Goal: Information Seeking & Learning: Learn about a topic

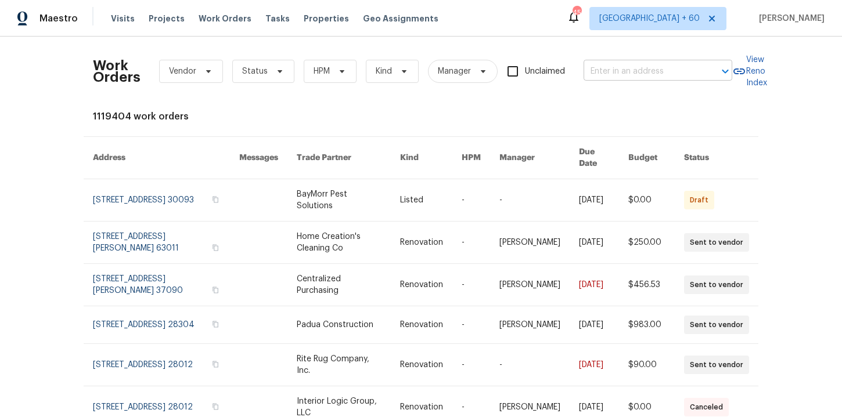
click at [641, 73] on input "text" at bounding box center [641, 72] width 116 height 18
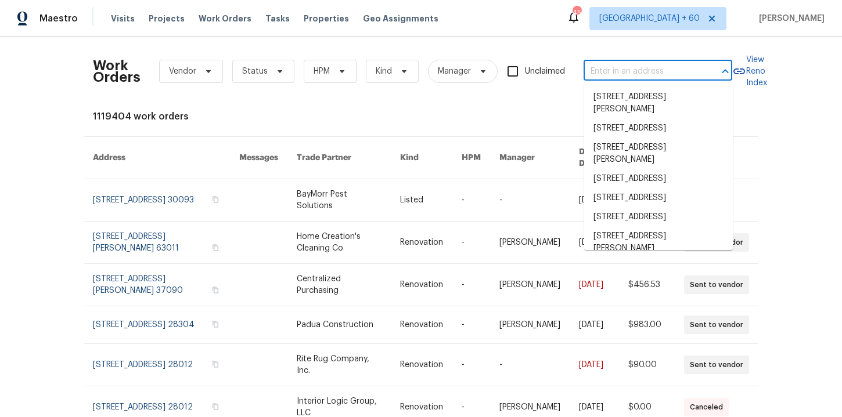
paste input "[STREET_ADDRESS]"
type input "[STREET_ADDRESS]"
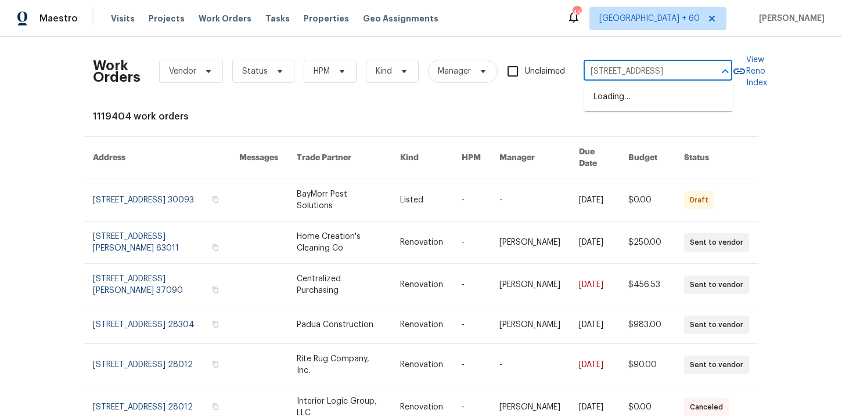
scroll to position [0, 44]
click at [647, 100] on li "[STREET_ADDRESS]" at bounding box center [658, 97] width 149 height 19
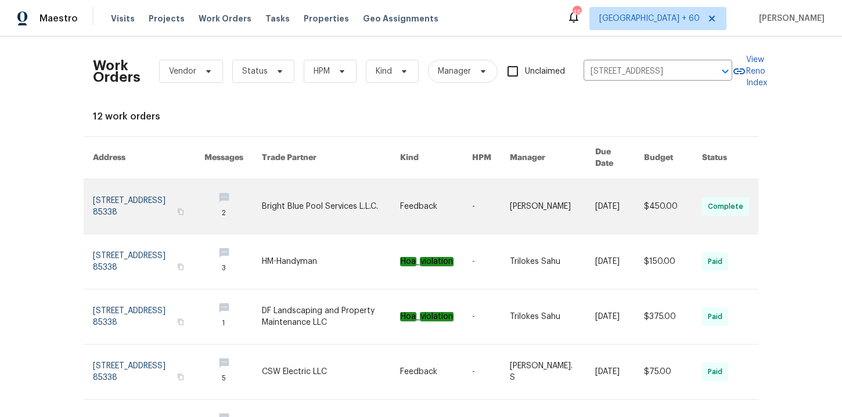
click at [141, 190] on link at bounding box center [148, 206] width 111 height 55
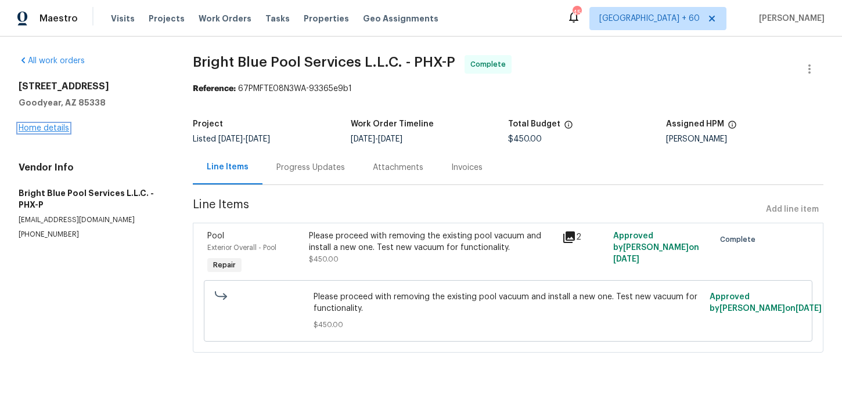
click at [59, 124] on link "Home details" at bounding box center [44, 128] width 50 height 8
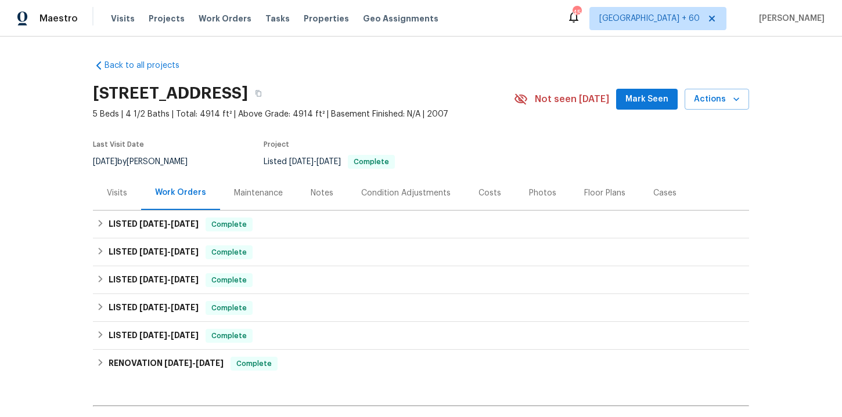
scroll to position [49, 0]
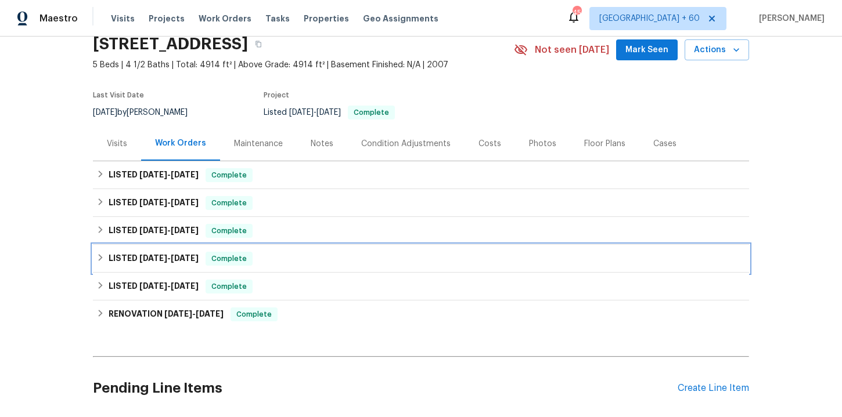
click at [324, 257] on div "LISTED [DATE] - [DATE] Complete" at bounding box center [420, 259] width 649 height 14
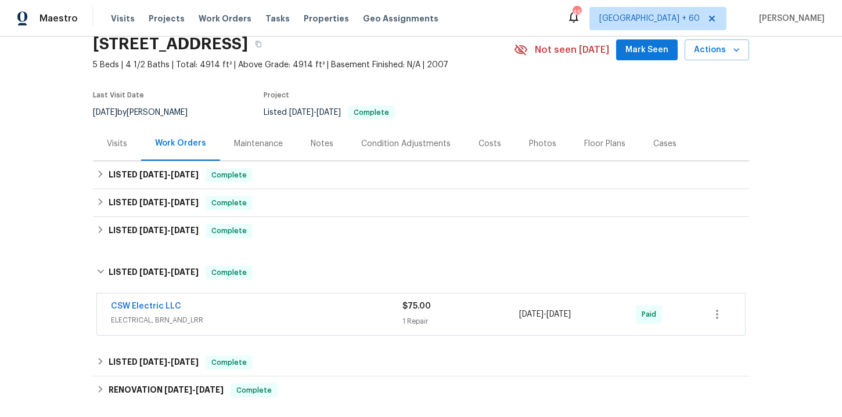
click at [348, 317] on span "ELECTRICAL, BRN_AND_LRR" at bounding box center [256, 321] width 291 height 12
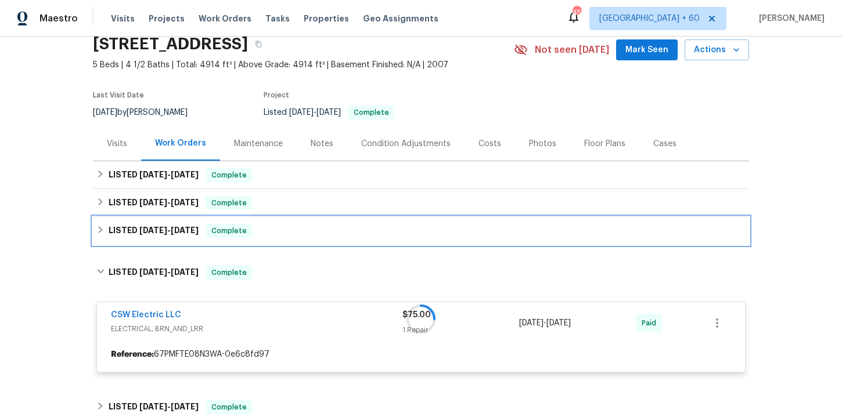
click at [320, 229] on div "LISTED [DATE] - [DATE] Complete" at bounding box center [420, 231] width 649 height 14
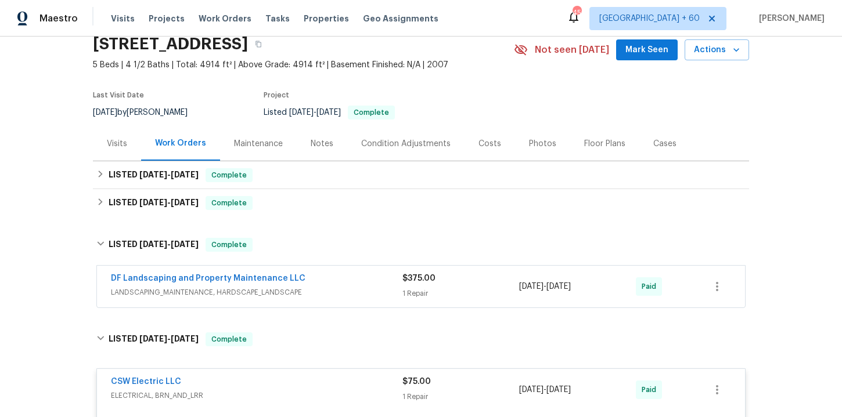
click at [337, 294] on span "LANDSCAPING_MAINTENANCE, HARDSCAPE_LANDSCAPE" at bounding box center [256, 293] width 291 height 12
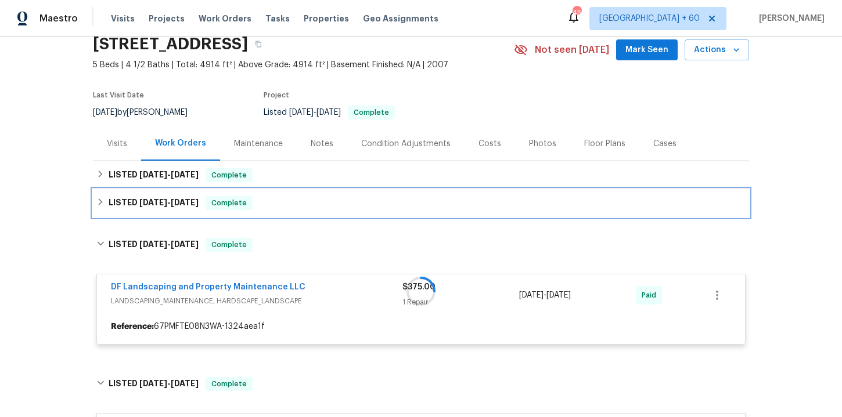
click at [302, 196] on div "LISTED [DATE] - [DATE] Complete" at bounding box center [420, 203] width 649 height 14
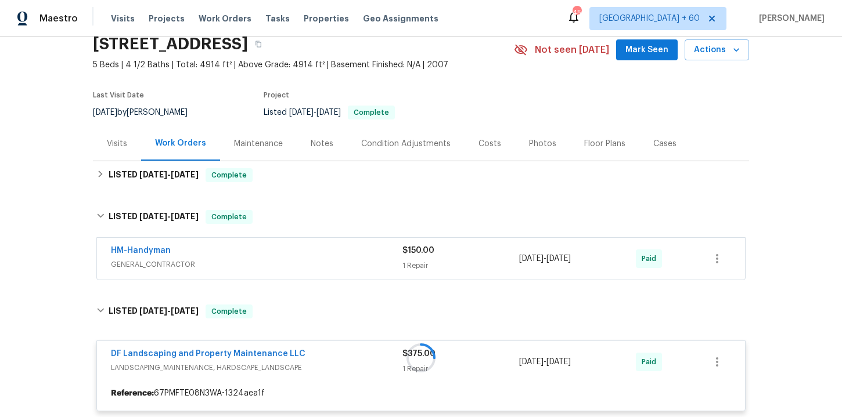
click at [328, 249] on div "HM-Handyman" at bounding box center [256, 252] width 291 height 14
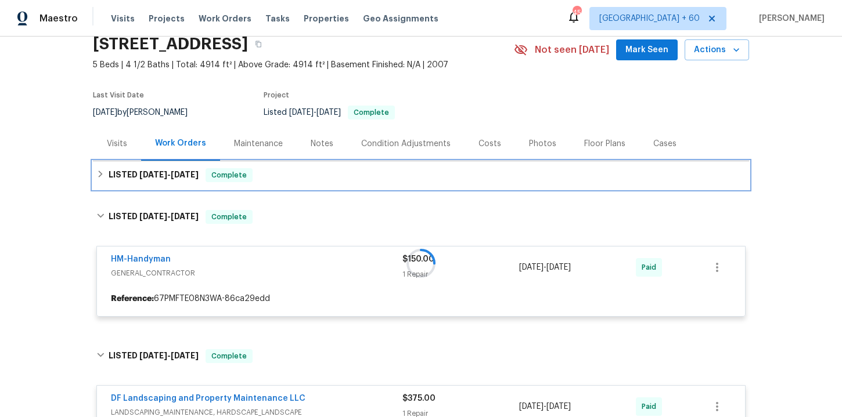
click at [322, 182] on div "LISTED [DATE] - [DATE] Complete" at bounding box center [421, 175] width 656 height 28
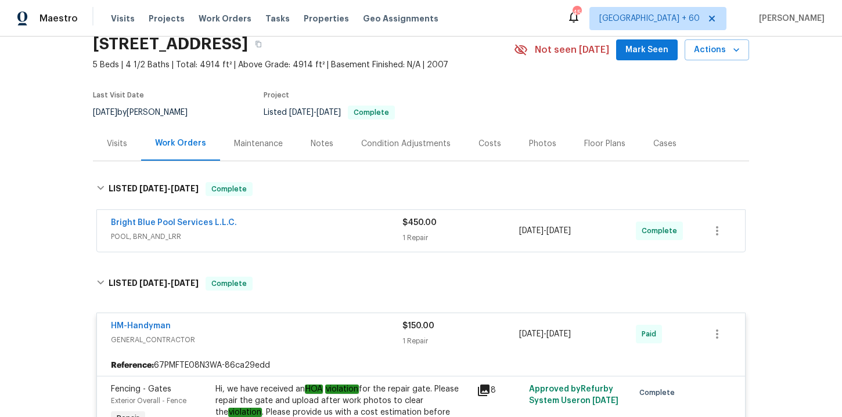
click at [334, 226] on div "Bright Blue Pool Services L.L.C." at bounding box center [256, 224] width 291 height 14
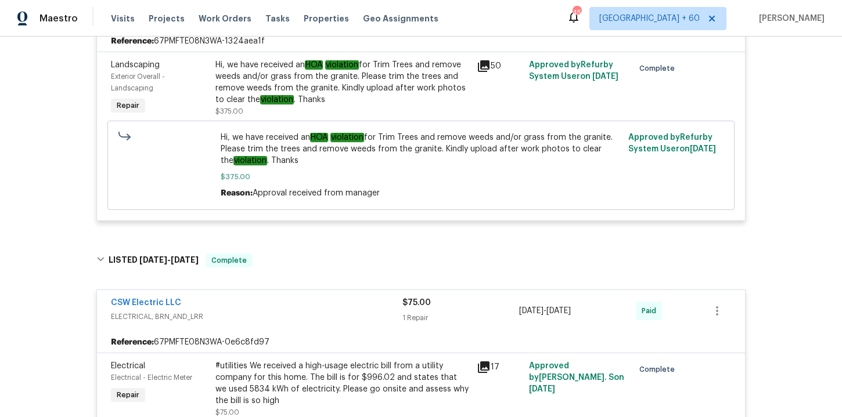
scroll to position [1046, 0]
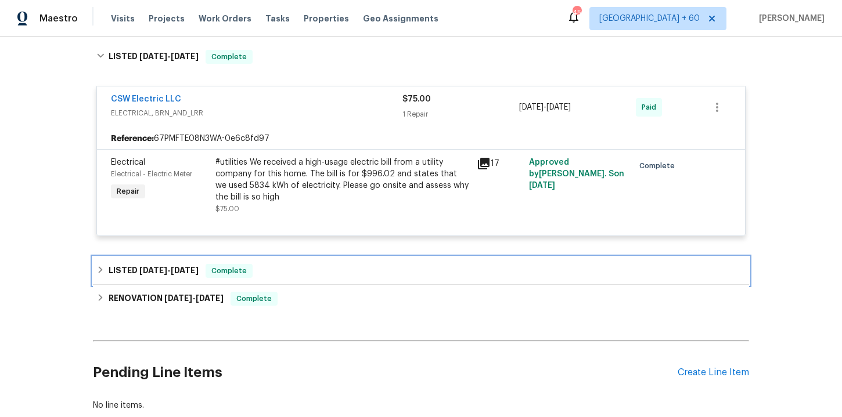
click at [300, 277] on div "LISTED [DATE] - [DATE] Complete" at bounding box center [420, 271] width 649 height 14
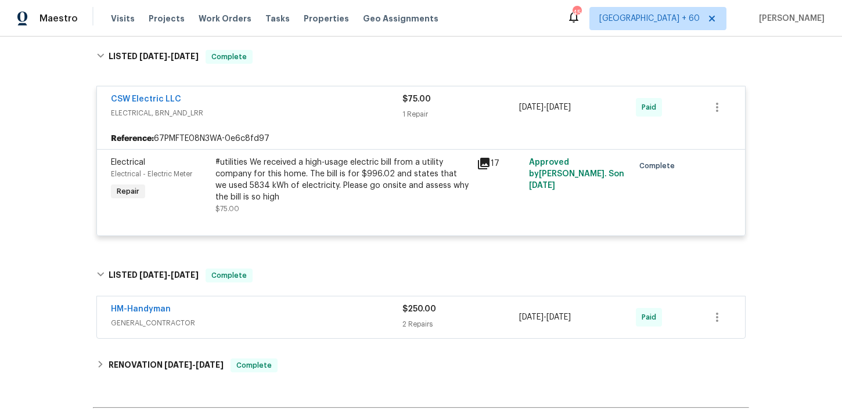
click at [321, 329] on span "GENERAL_CONTRACTOR" at bounding box center [256, 324] width 291 height 12
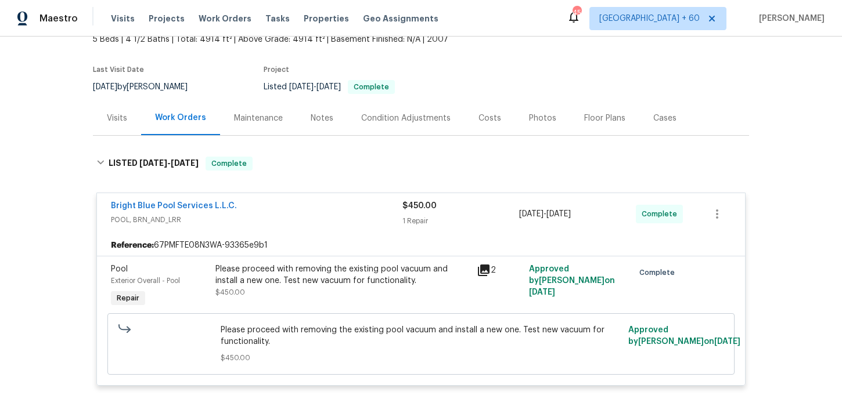
scroll to position [76, 0]
click at [233, 21] on span "Work Orders" at bounding box center [225, 19] width 53 height 12
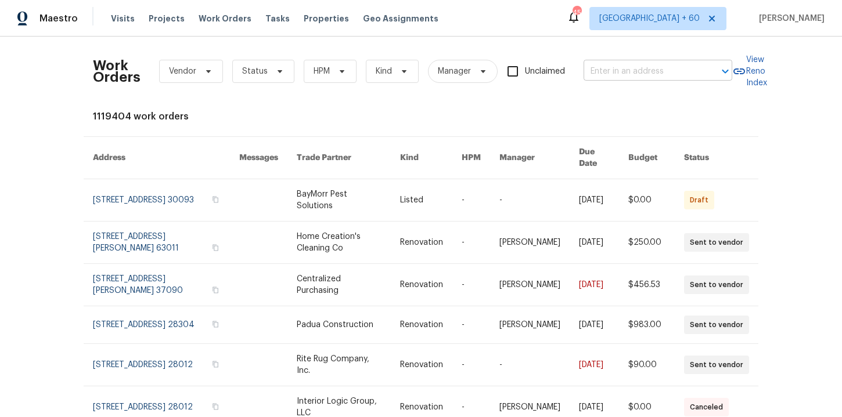
click at [604, 66] on input "text" at bounding box center [641, 72] width 116 height 18
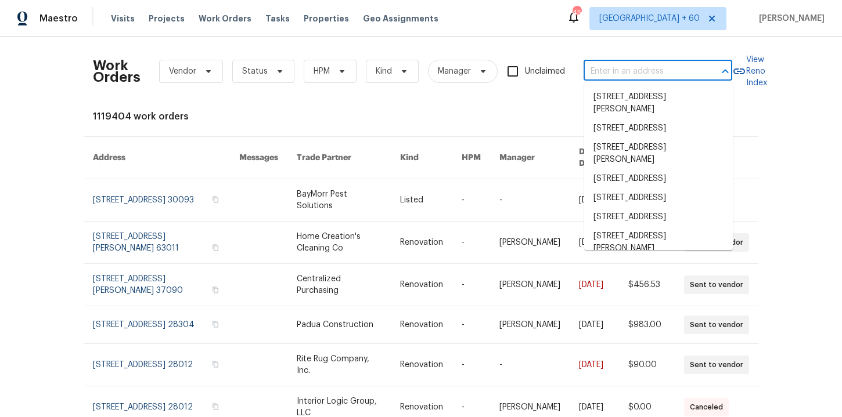
paste input "[STREET_ADDRESS]"
type input "[STREET_ADDRESS]"
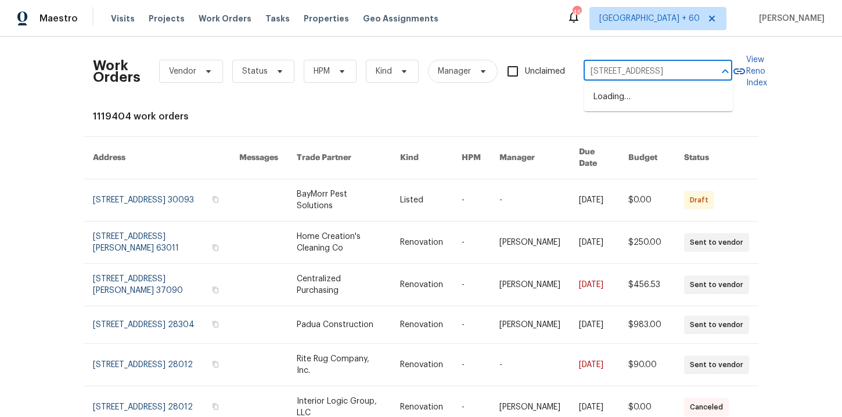
scroll to position [0, 40]
click at [627, 97] on li "[STREET_ADDRESS][PERSON_NAME]" at bounding box center [658, 103] width 149 height 31
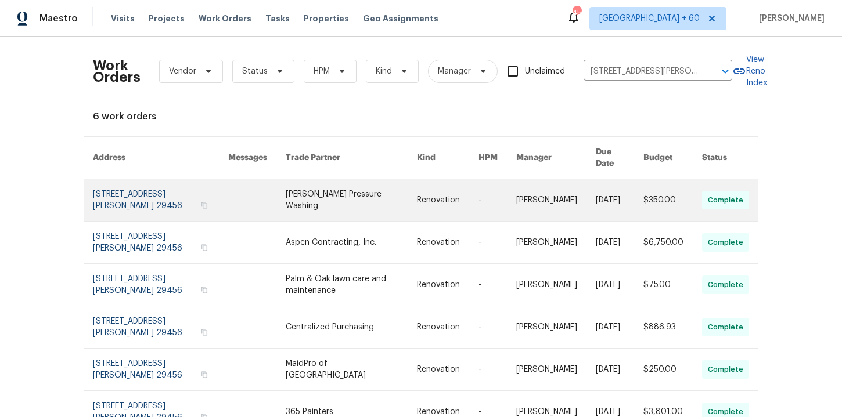
click at [140, 185] on link at bounding box center [160, 200] width 135 height 42
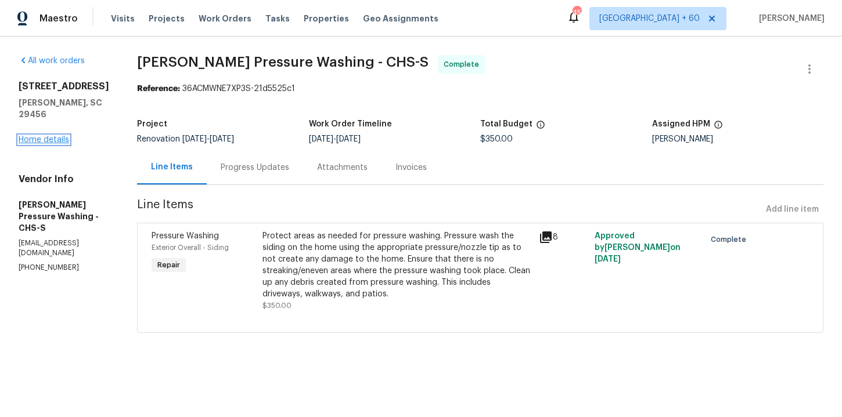
click at [56, 136] on link "Home details" at bounding box center [44, 140] width 50 height 8
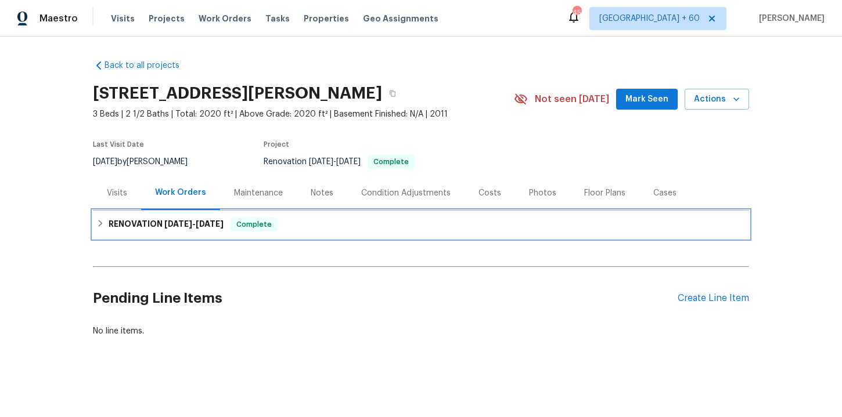
click at [349, 228] on div "RENOVATION [DATE] - [DATE] Complete" at bounding box center [420, 225] width 649 height 14
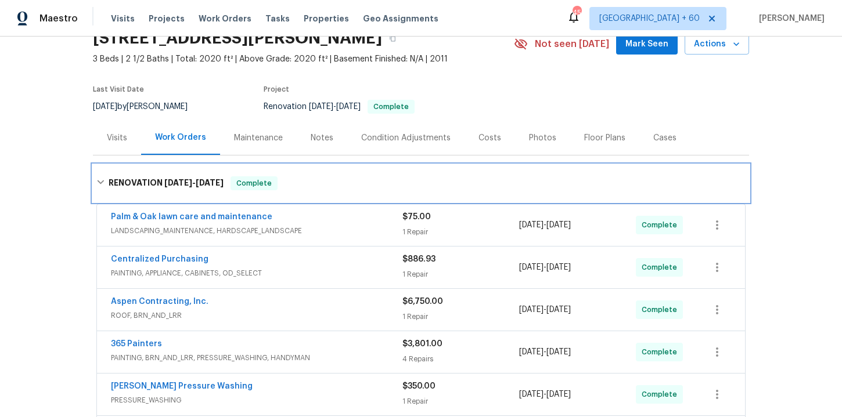
scroll to position [149, 0]
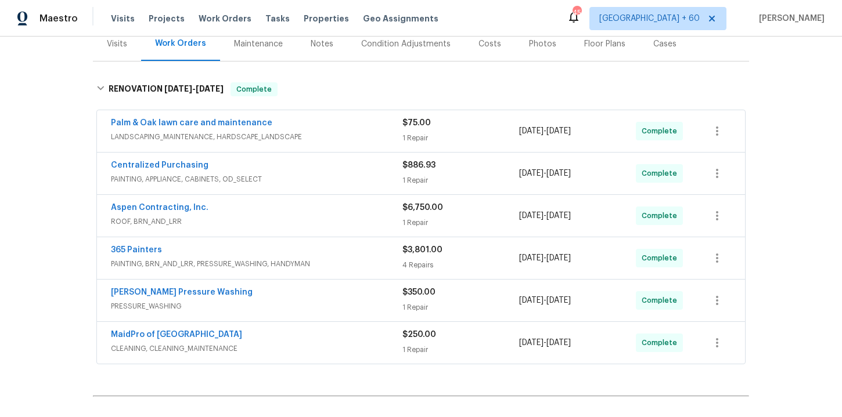
click at [331, 207] on div "Aspen Contracting, Inc." at bounding box center [256, 209] width 291 height 14
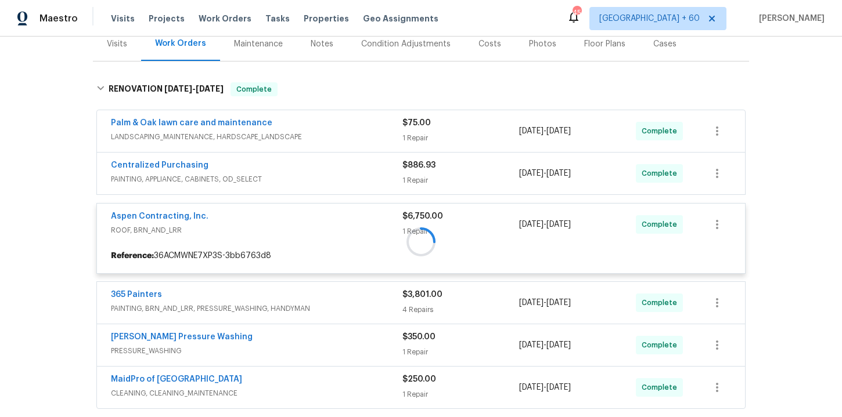
scroll to position [322, 0]
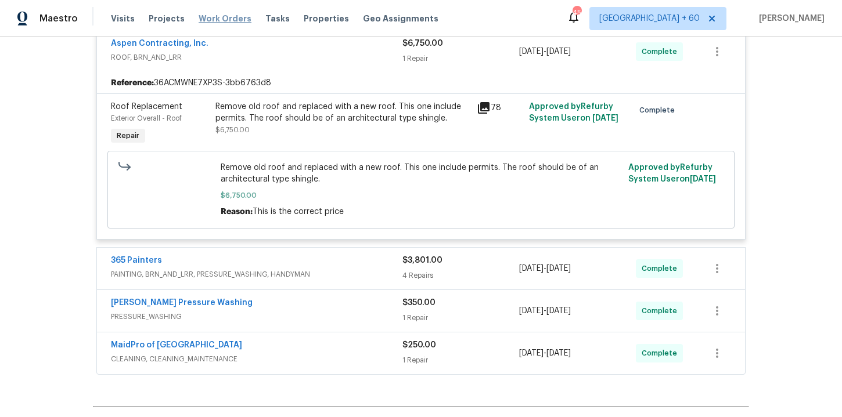
click at [219, 20] on span "Work Orders" at bounding box center [225, 19] width 53 height 12
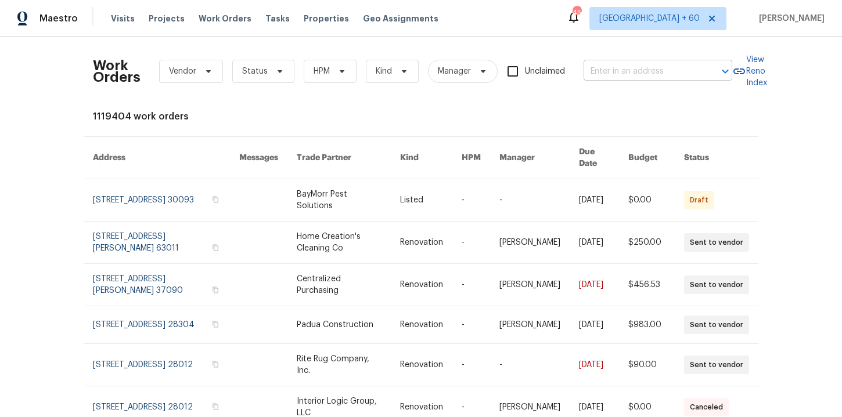
click at [628, 66] on input "text" at bounding box center [641, 72] width 116 height 18
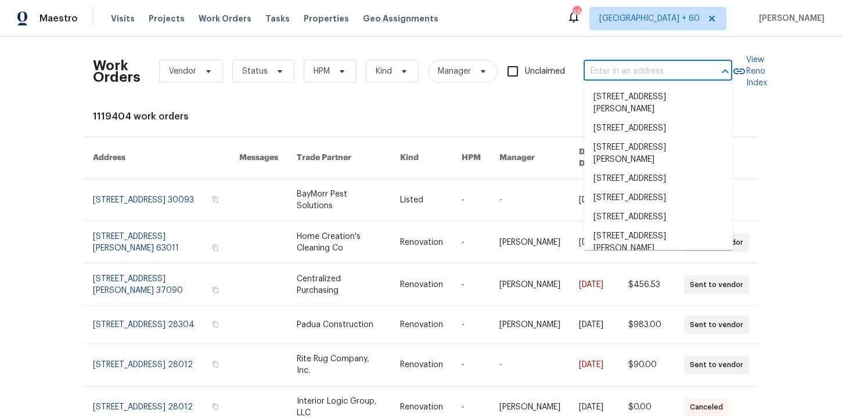
paste input "[STREET_ADDRESS]"
type input "[STREET_ADDRESS]"
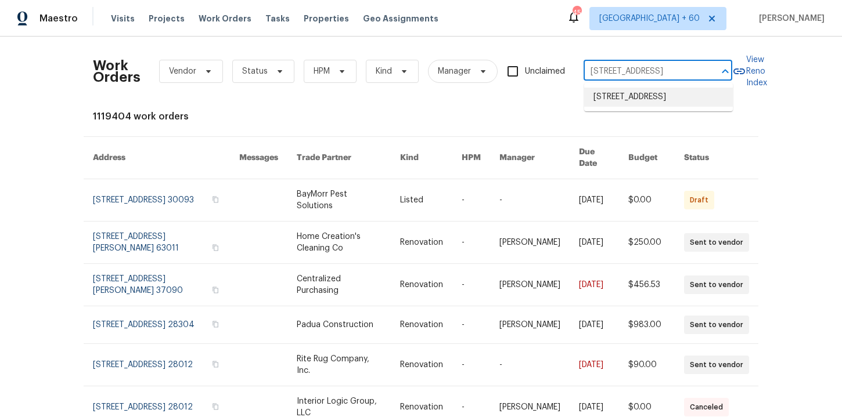
click at [647, 102] on li "[STREET_ADDRESS]" at bounding box center [658, 97] width 149 height 19
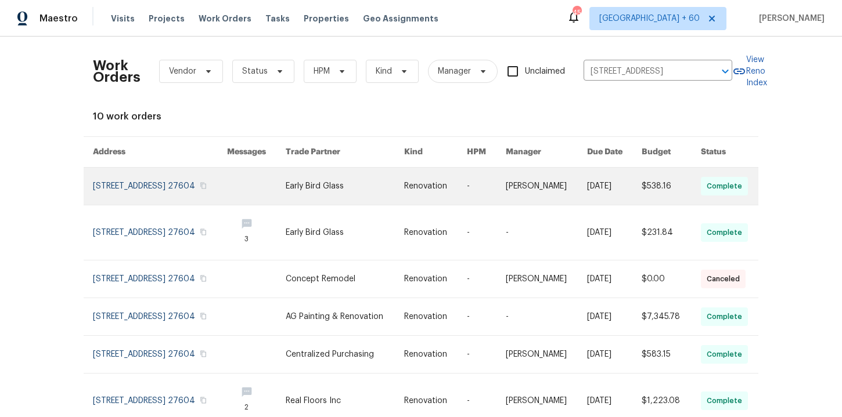
click at [148, 182] on link at bounding box center [160, 186] width 134 height 37
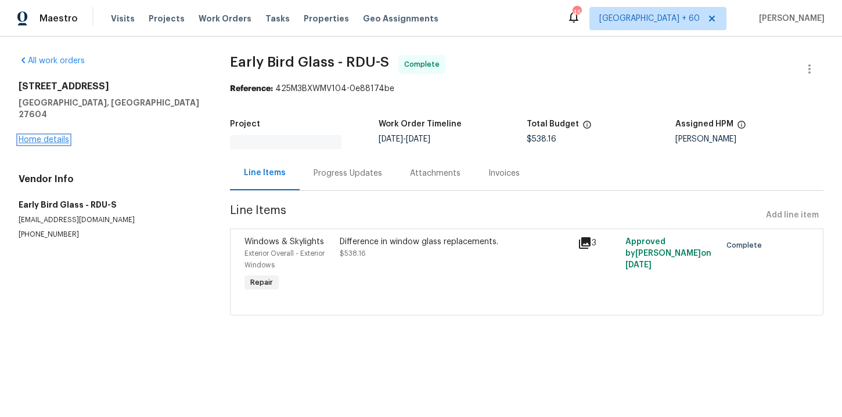
click at [56, 136] on link "Home details" at bounding box center [44, 140] width 50 height 8
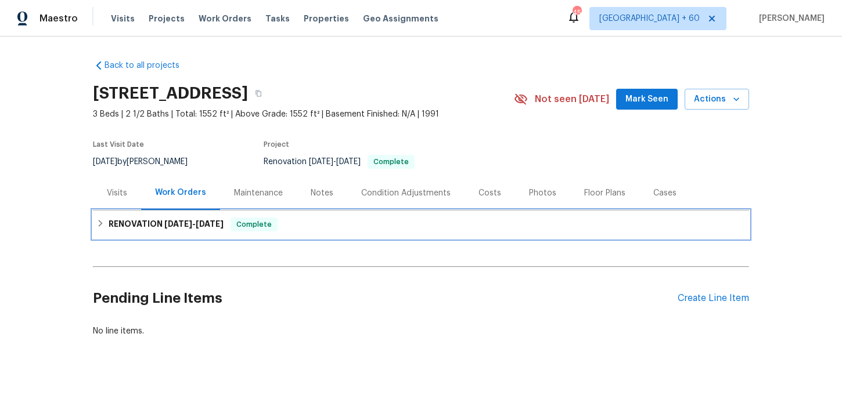
click at [407, 216] on div "RENOVATION [DATE] - [DATE] Complete" at bounding box center [421, 225] width 656 height 28
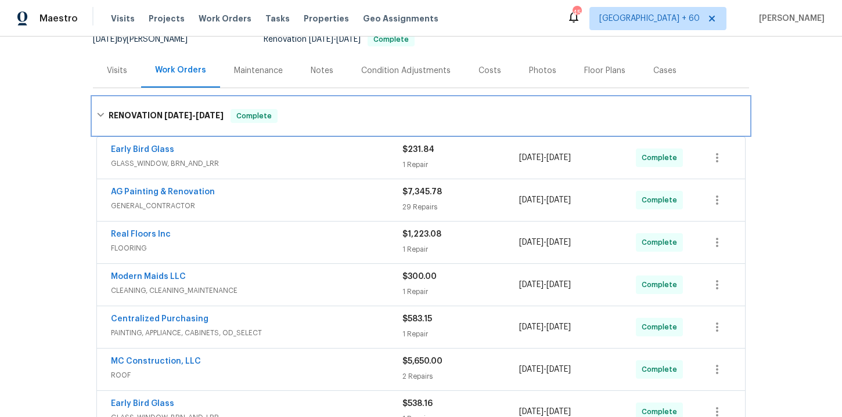
scroll to position [207, 0]
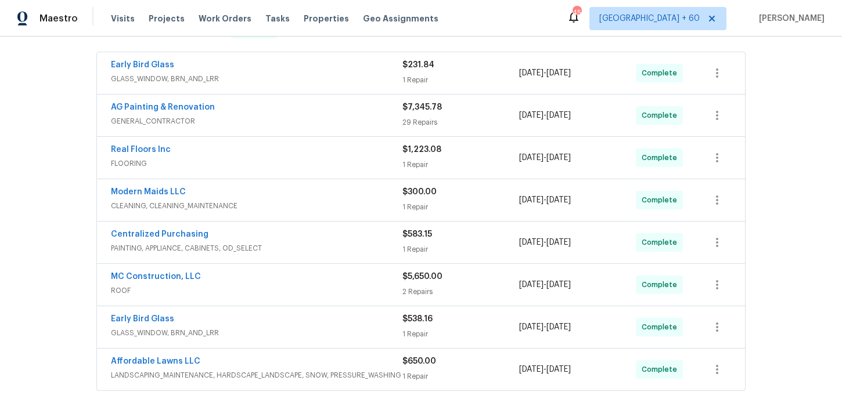
click at [375, 280] on div "MC Construction, LLC" at bounding box center [256, 278] width 291 height 14
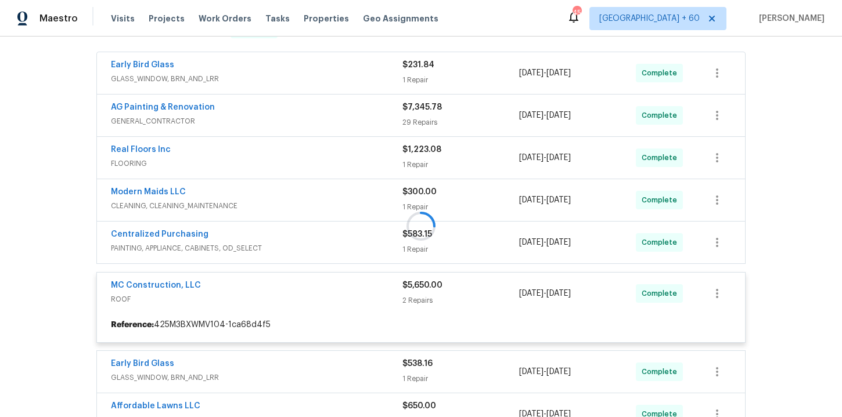
click at [333, 147] on div at bounding box center [421, 226] width 656 height 427
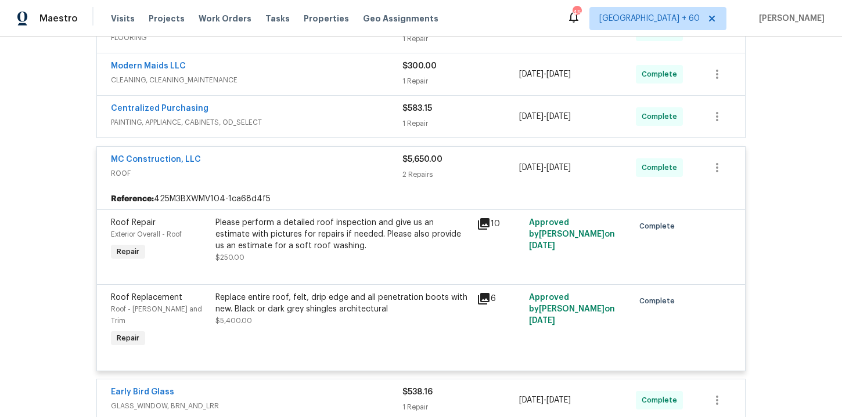
scroll to position [335, 0]
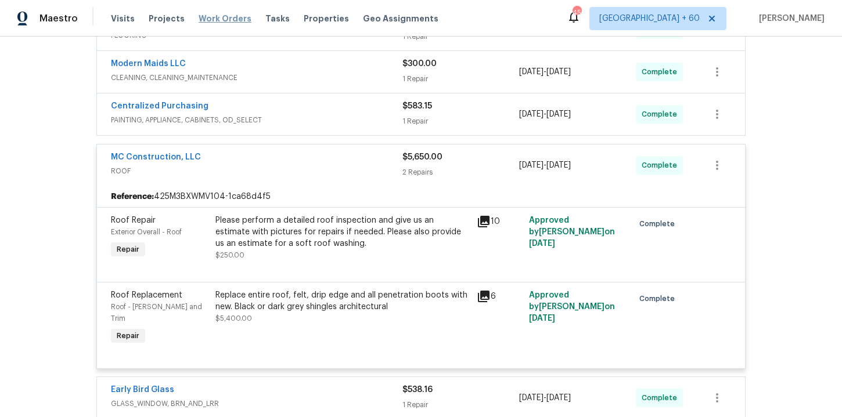
click at [218, 17] on span "Work Orders" at bounding box center [225, 19] width 53 height 12
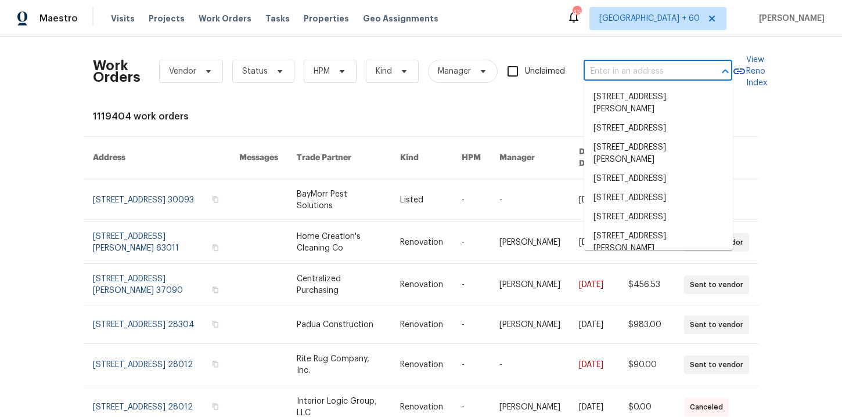
click at [632, 73] on input "text" at bounding box center [641, 72] width 116 height 18
paste input "[STREET_ADDRESS]"
type input "[STREET_ADDRESS]"
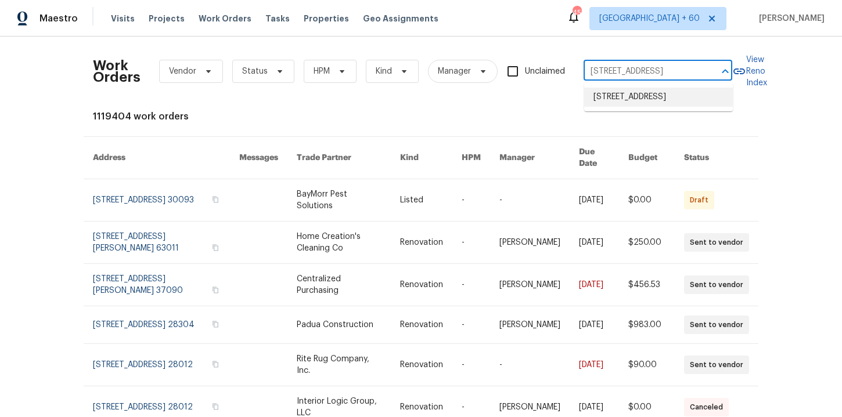
click at [640, 102] on li "[STREET_ADDRESS]" at bounding box center [658, 97] width 149 height 19
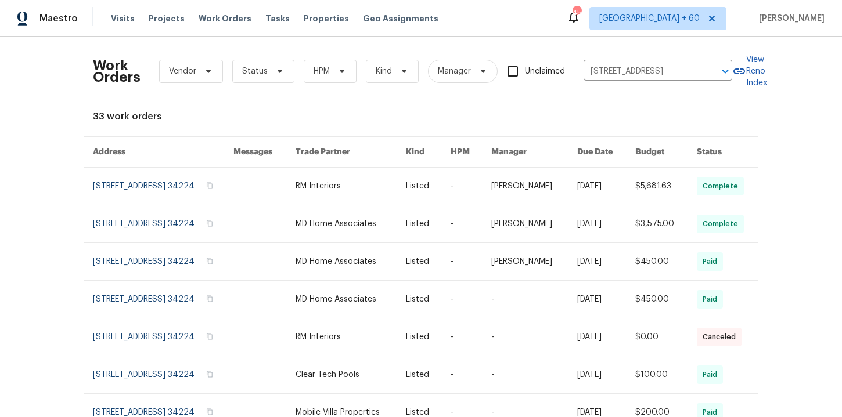
click at [134, 183] on link at bounding box center [163, 186] width 140 height 37
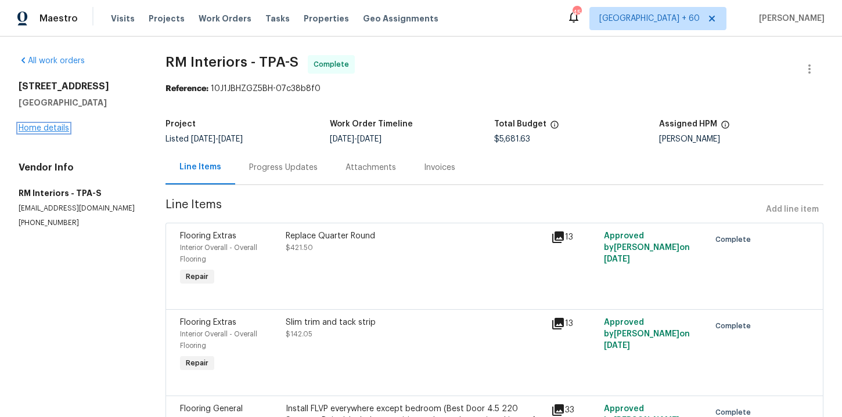
click at [55, 130] on link "Home details" at bounding box center [44, 128] width 50 height 8
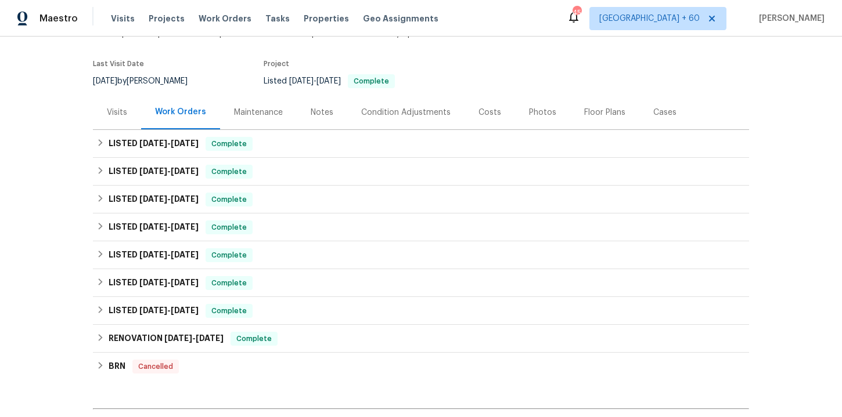
scroll to position [80, 0]
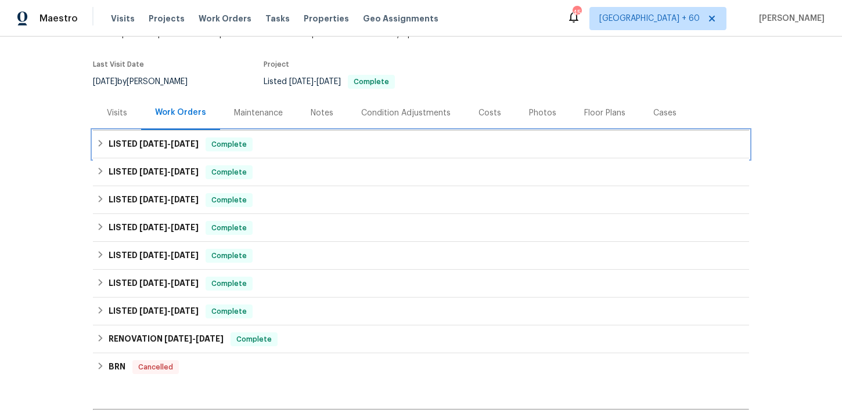
click at [290, 146] on div "LISTED [DATE] - [DATE] Complete" at bounding box center [420, 145] width 649 height 14
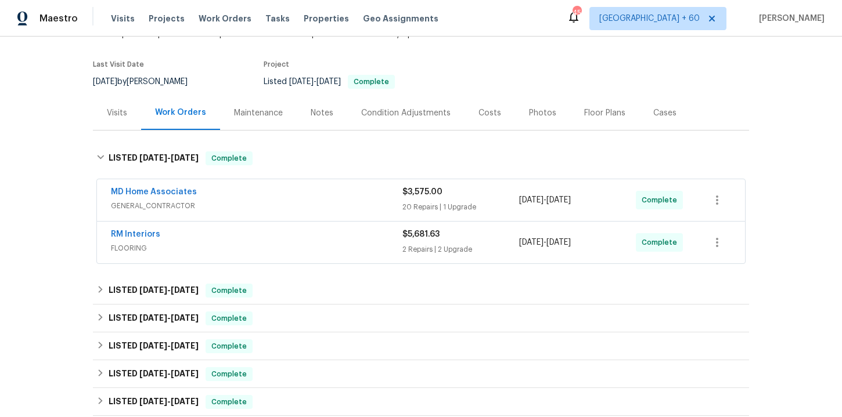
click at [316, 239] on div "RM Interiors" at bounding box center [256, 236] width 291 height 14
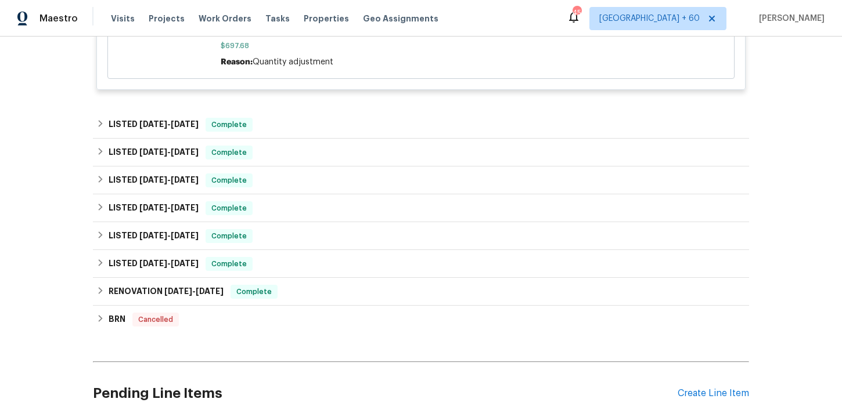
scroll to position [785, 0]
